Goal: Find specific page/section: Find specific page/section

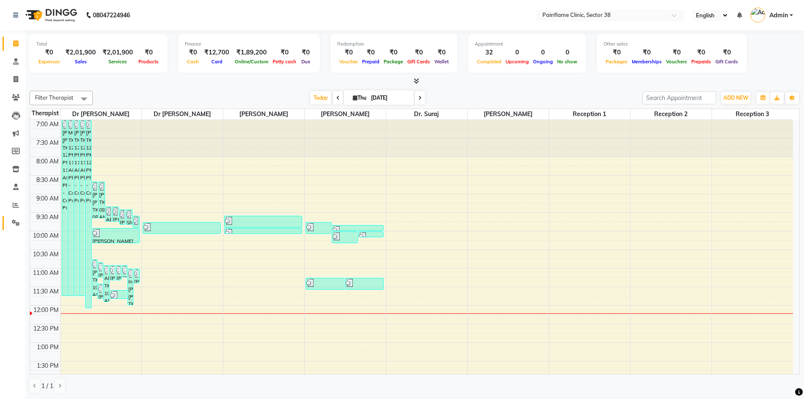
drag, startPoint x: 27, startPoint y: 79, endPoint x: 4, endPoint y: 228, distance: 150.5
click at [27, 79] on div "Total ₹0 Expenses ₹2,01,900 Sales ₹2,01,900 Services ₹0 Products Finance ₹0 Cas…" at bounding box center [414, 214] width 779 height 369
click at [14, 79] on icon at bounding box center [16, 79] width 5 height 6
select select "service"
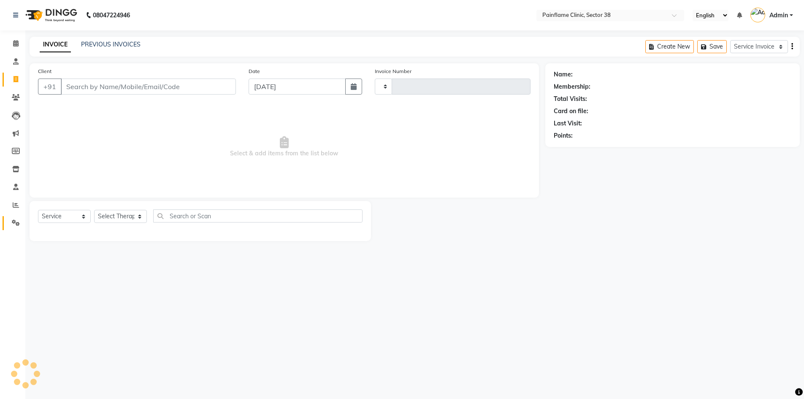
type input "9909"
select select "3964"
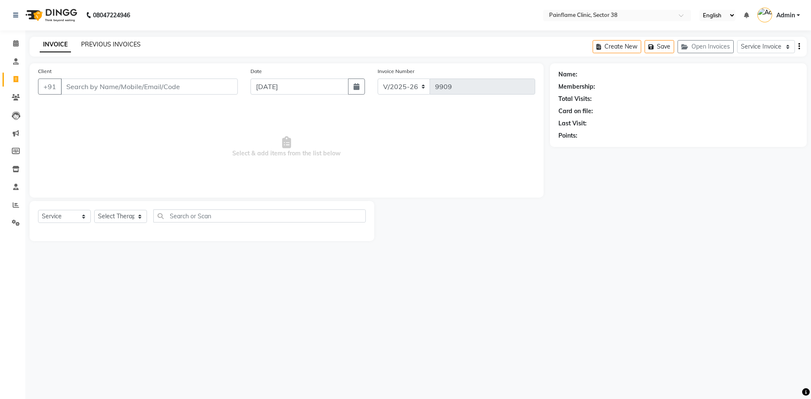
click at [119, 42] on link "PREVIOUS INVOICES" at bounding box center [111, 45] width 60 height 8
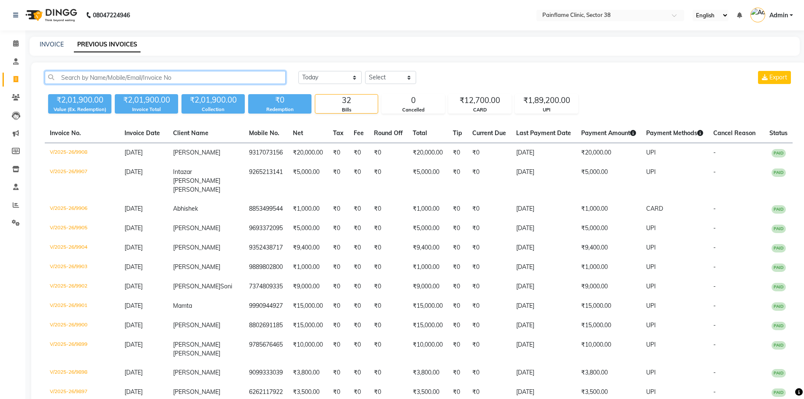
click at [121, 76] on input "text" at bounding box center [165, 77] width 241 height 13
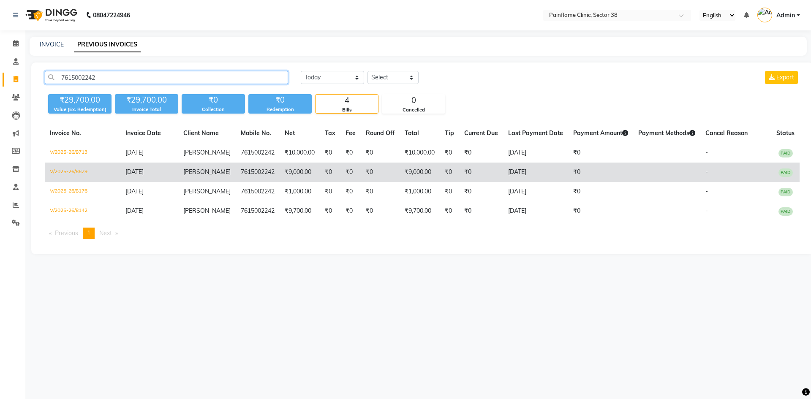
type input "7615002242"
click at [202, 176] on span "[PERSON_NAME]" at bounding box center [206, 172] width 47 height 8
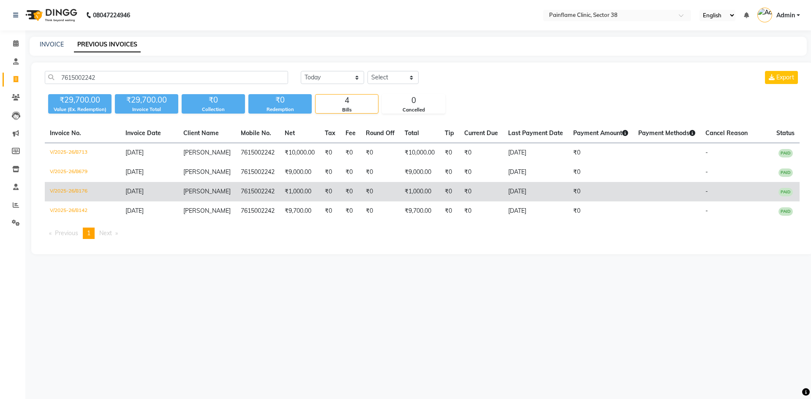
click at [305, 201] on td "₹1,000.00" at bounding box center [300, 191] width 40 height 19
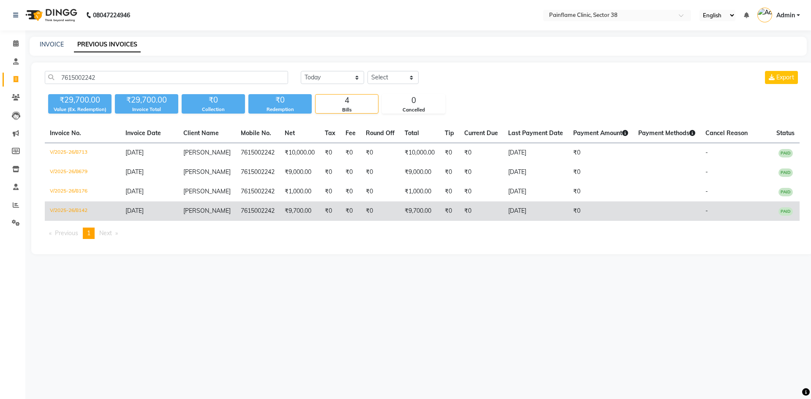
click at [211, 221] on td "[PERSON_NAME]" at bounding box center [206, 210] width 57 height 19
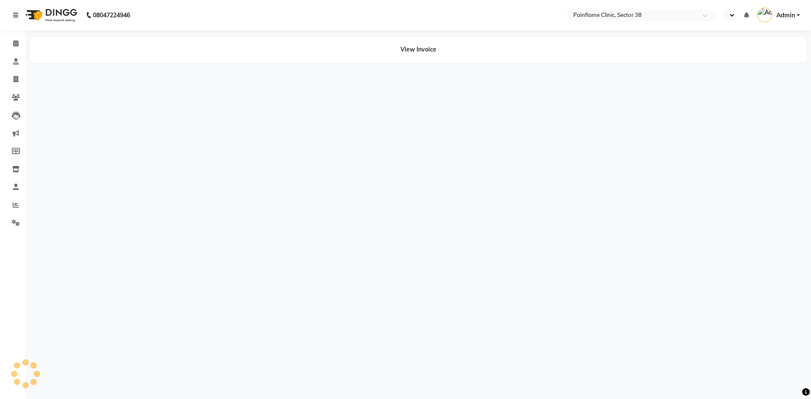
select select "en"
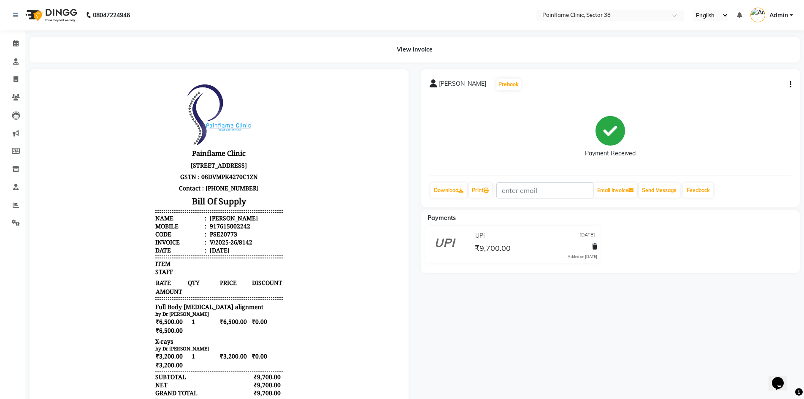
scroll to position [7, 0]
